Goal: Information Seeking & Learning: Learn about a topic

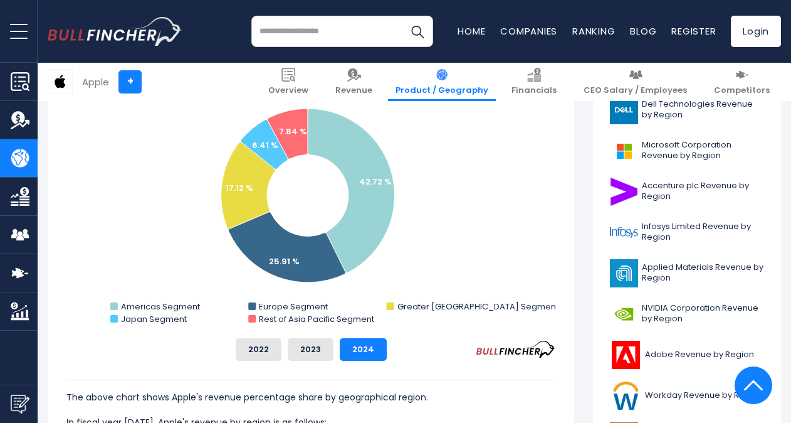
scroll to position [361, 0]
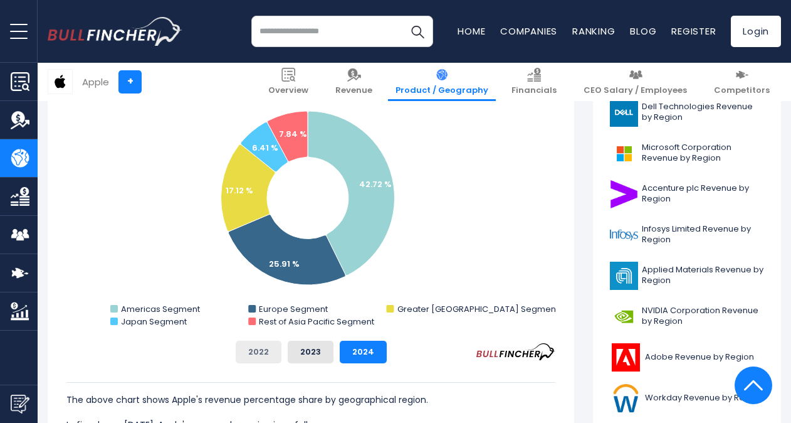
click at [254, 350] on button "2022" at bounding box center [259, 352] width 46 height 23
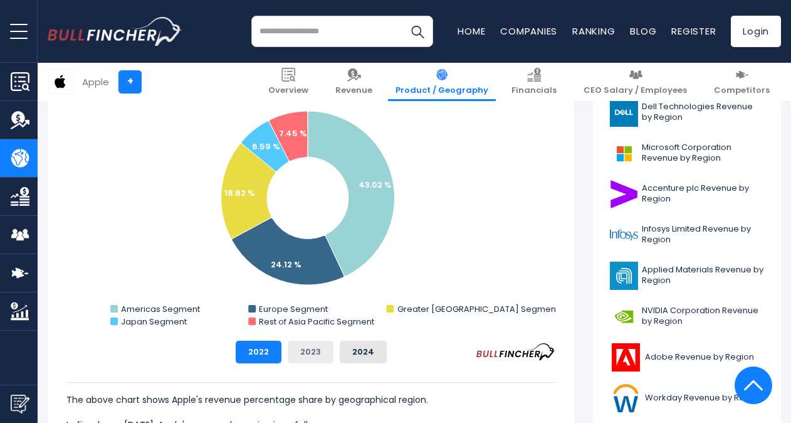
click at [300, 350] on button "2023" at bounding box center [311, 352] width 46 height 23
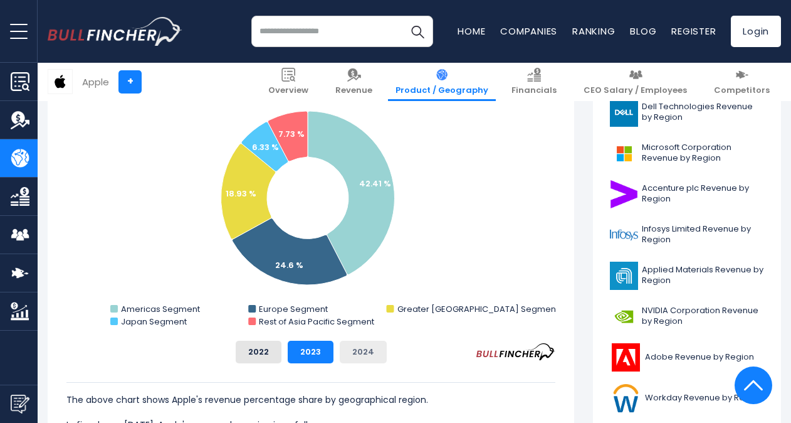
click at [354, 354] on button "2024" at bounding box center [363, 352] width 47 height 23
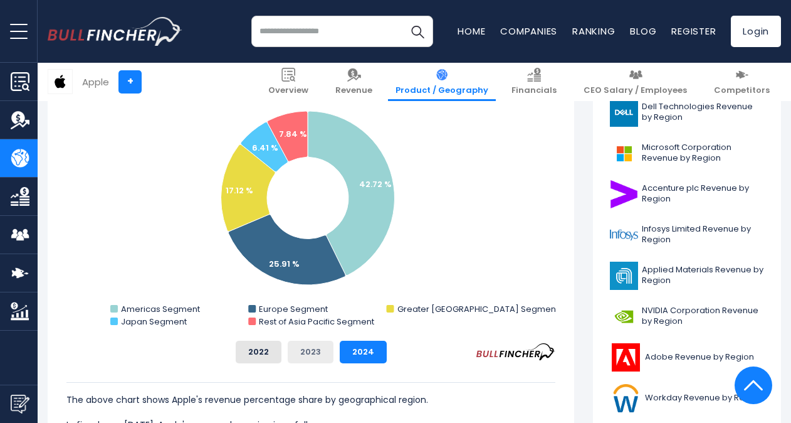
click at [313, 351] on button "2023" at bounding box center [311, 352] width 46 height 23
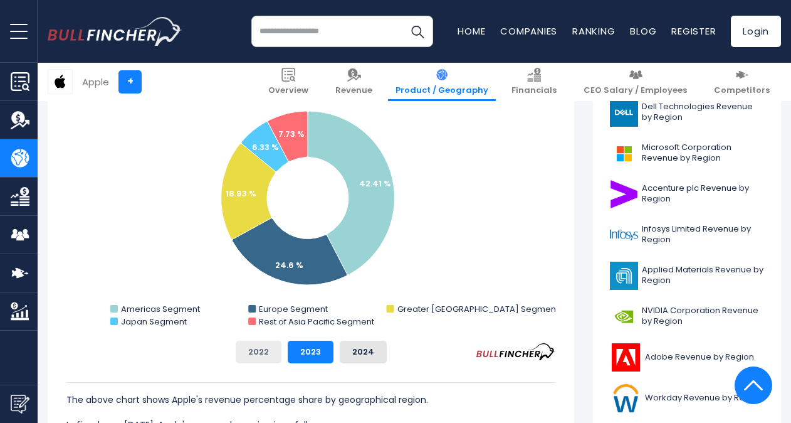
click at [270, 350] on button "2022" at bounding box center [259, 352] width 46 height 23
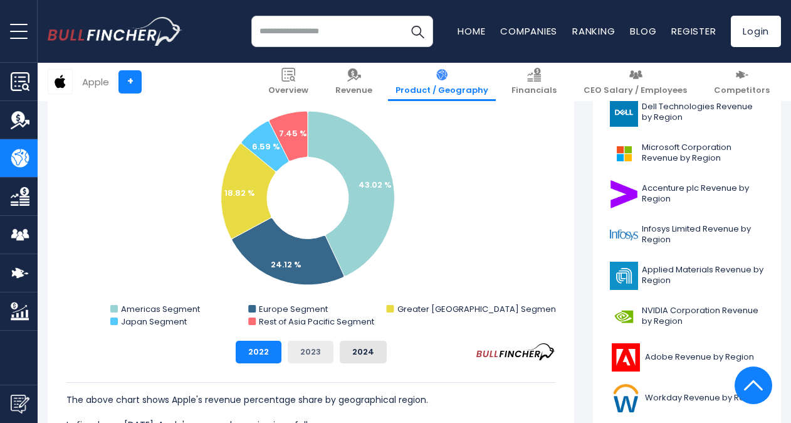
click at [295, 349] on button "2023" at bounding box center [311, 352] width 46 height 23
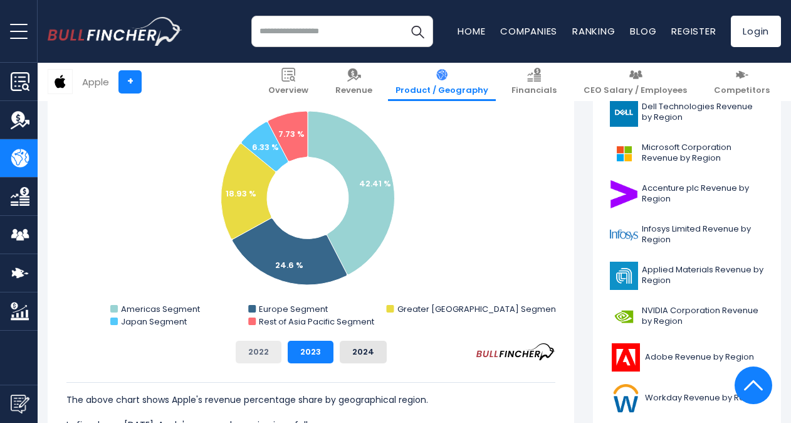
click at [268, 347] on button "2022" at bounding box center [259, 352] width 46 height 23
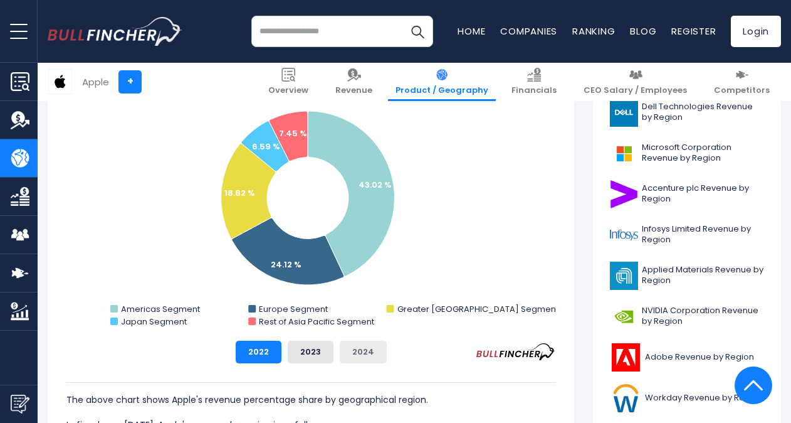
click at [341, 350] on button "2024" at bounding box center [363, 352] width 47 height 23
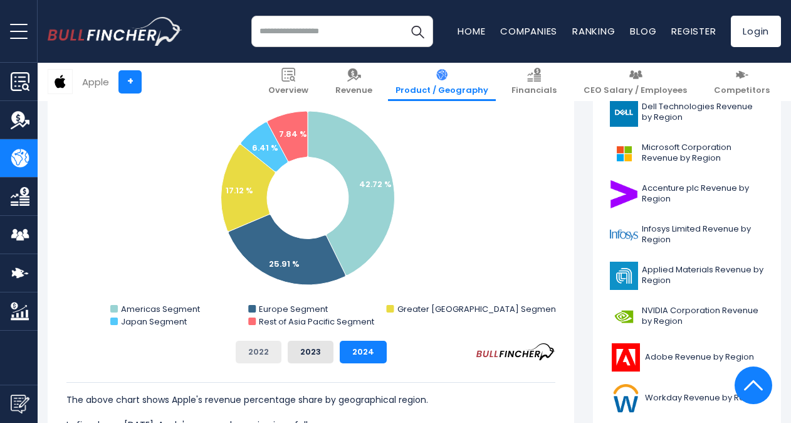
click at [252, 355] on button "2022" at bounding box center [259, 352] width 46 height 23
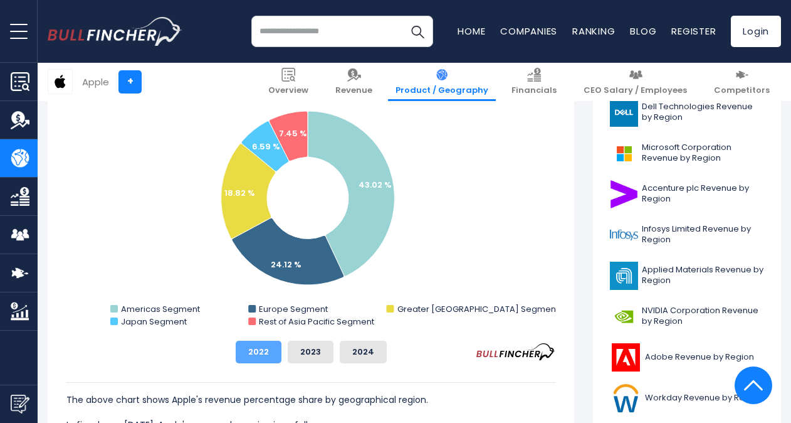
click at [263, 352] on button "2022" at bounding box center [259, 352] width 46 height 23
click at [298, 352] on button "2023" at bounding box center [311, 352] width 46 height 23
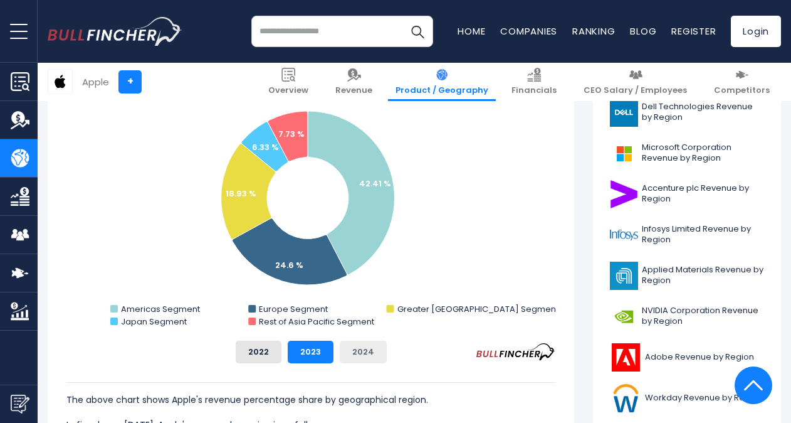
click at [361, 349] on button "2024" at bounding box center [363, 352] width 47 height 23
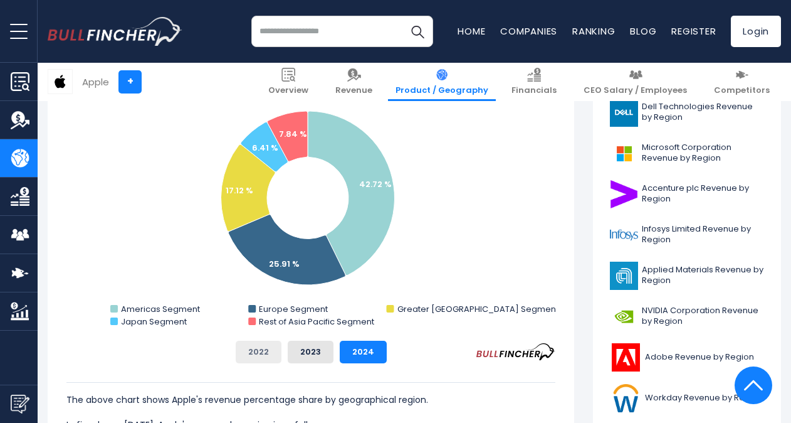
click at [262, 354] on button "2022" at bounding box center [259, 352] width 46 height 23
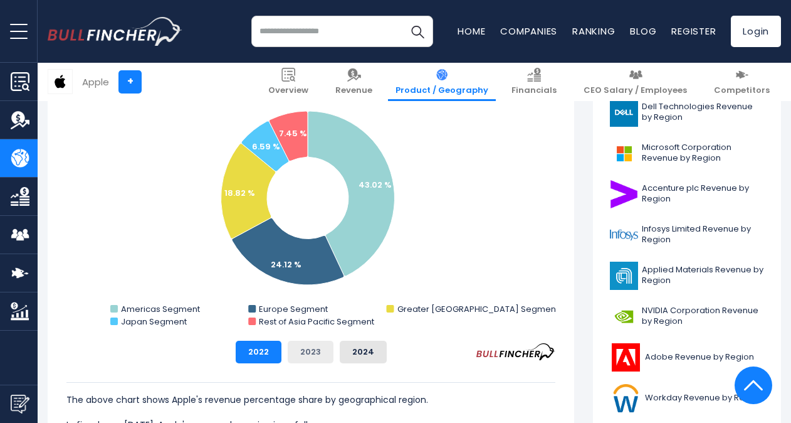
click at [317, 356] on button "2023" at bounding box center [311, 352] width 46 height 23
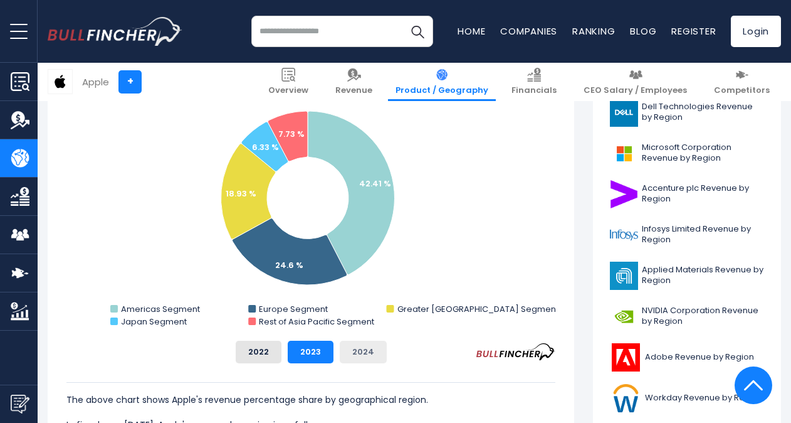
click at [363, 357] on button "2024" at bounding box center [363, 352] width 47 height 23
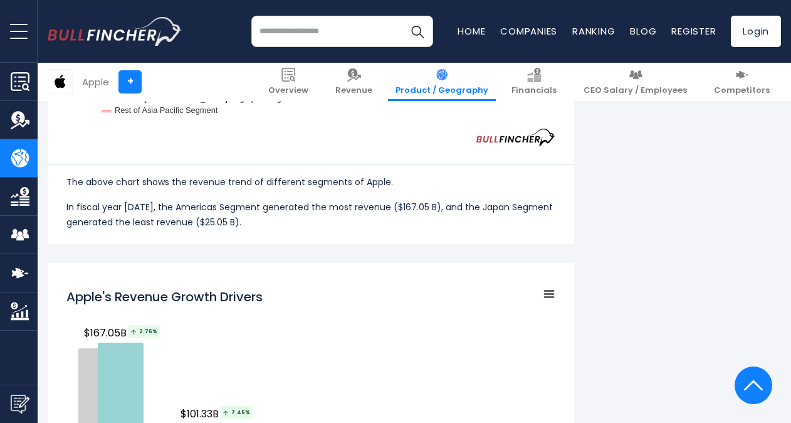
scroll to position [1339, 0]
